Goal: Transaction & Acquisition: Subscribe to service/newsletter

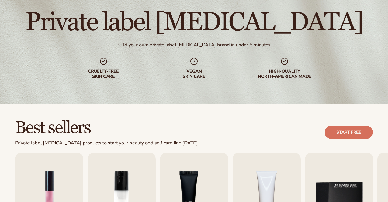
scroll to position [117, 0]
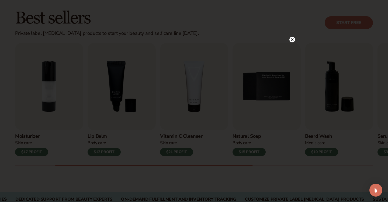
scroll to position [152, 0]
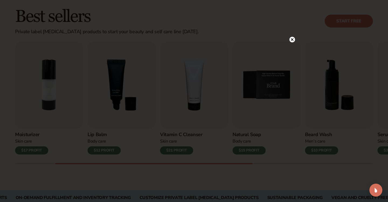
click at [292, 42] on icon at bounding box center [292, 40] width 6 height 6
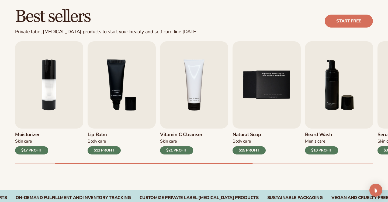
click at [98, 136] on h3 "Lip Balm" at bounding box center [104, 135] width 33 height 6
click at [98, 144] on div "Lip Balm Body Care $12 PROFIT" at bounding box center [122, 141] width 68 height 26
click at [102, 155] on div "Lip Gloss Makeup $16 PROFIT Moisturizer Skin Care $17 PROFIT Lip Balm Body Care…" at bounding box center [201, 102] width 373 height 123
click at [102, 151] on div "$12 PROFIT" at bounding box center [104, 150] width 33 height 8
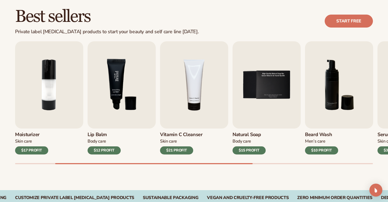
click at [115, 103] on img "3 / 9" at bounding box center [122, 84] width 68 height 87
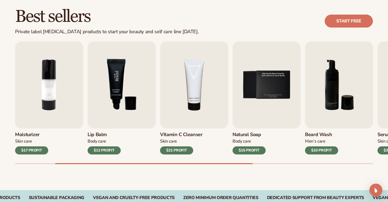
click at [115, 103] on img "3 / 9" at bounding box center [122, 84] width 68 height 87
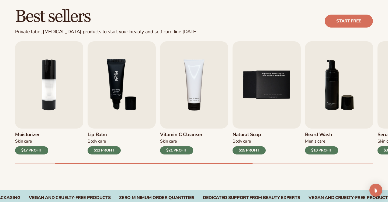
click at [115, 103] on img "3 / 9" at bounding box center [122, 84] width 68 height 87
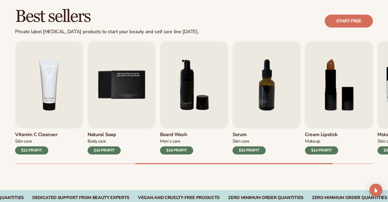
click at [102, 132] on h3 "Natural Soap" at bounding box center [104, 135] width 33 height 6
click at [102, 148] on div "$15 PROFIT" at bounding box center [104, 150] width 33 height 8
click at [102, 132] on h3 "Natural Soap" at bounding box center [104, 135] width 33 height 6
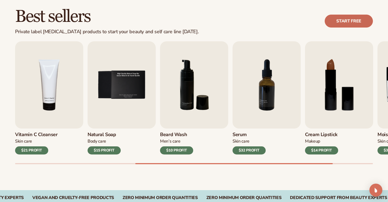
click at [335, 24] on link "Start free" at bounding box center [349, 21] width 48 height 13
